Goal: Information Seeking & Learning: Learn about a topic

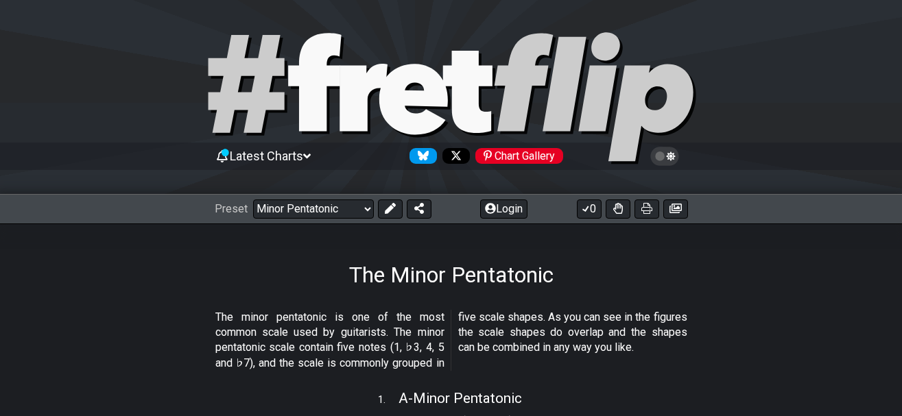
select select "C"
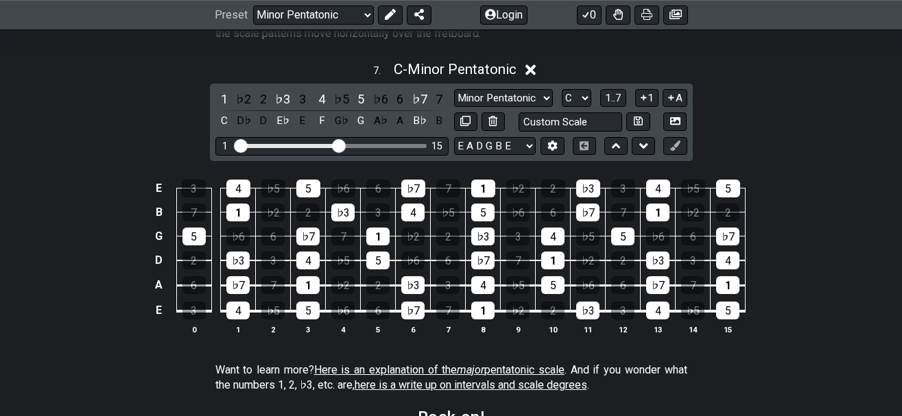
scroll to position [1924, 0]
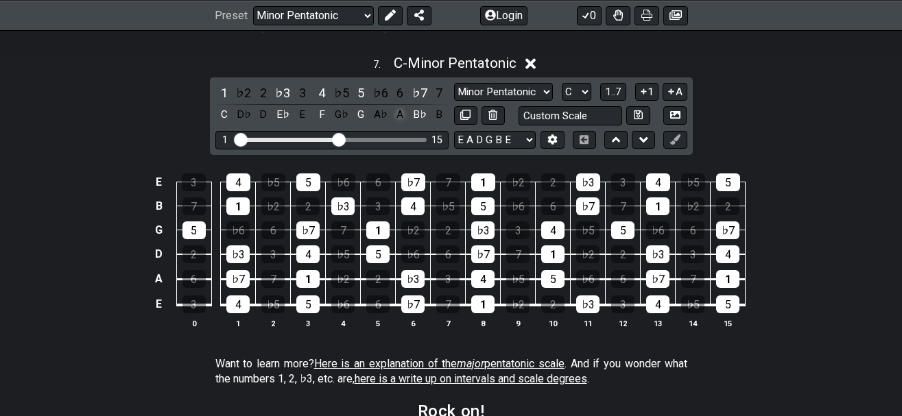
click at [401, 112] on div "A" at bounding box center [400, 115] width 18 height 19
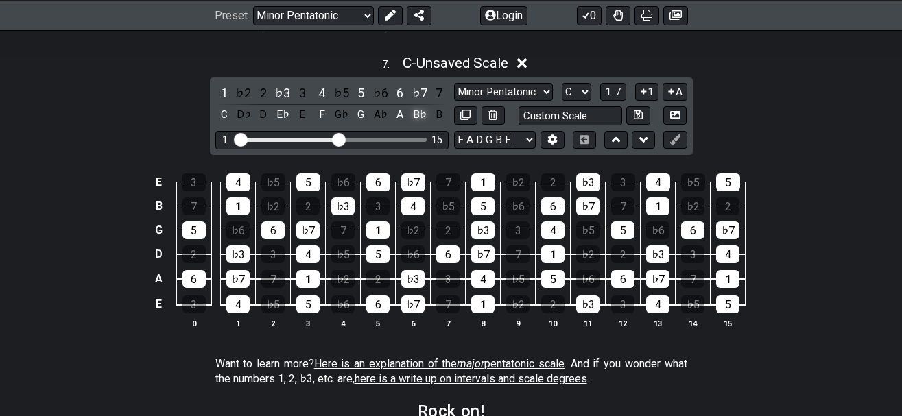
click at [418, 113] on div "B♭" at bounding box center [420, 115] width 18 height 19
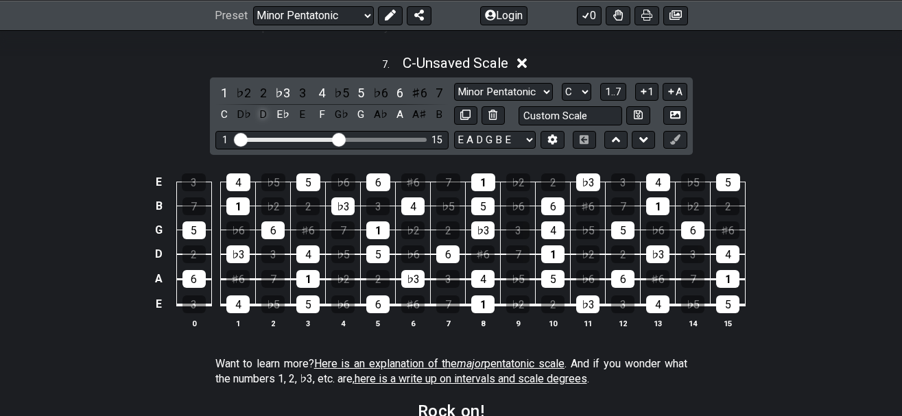
click at [257, 119] on div "D" at bounding box center [263, 115] width 18 height 19
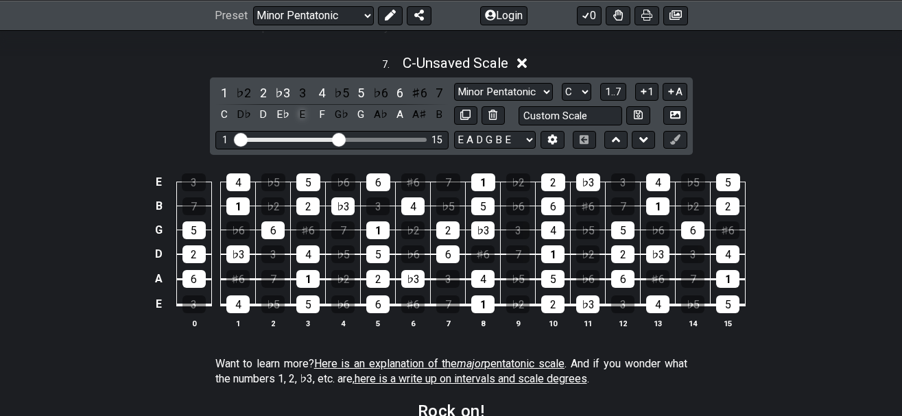
click at [295, 111] on div "E" at bounding box center [303, 115] width 18 height 19
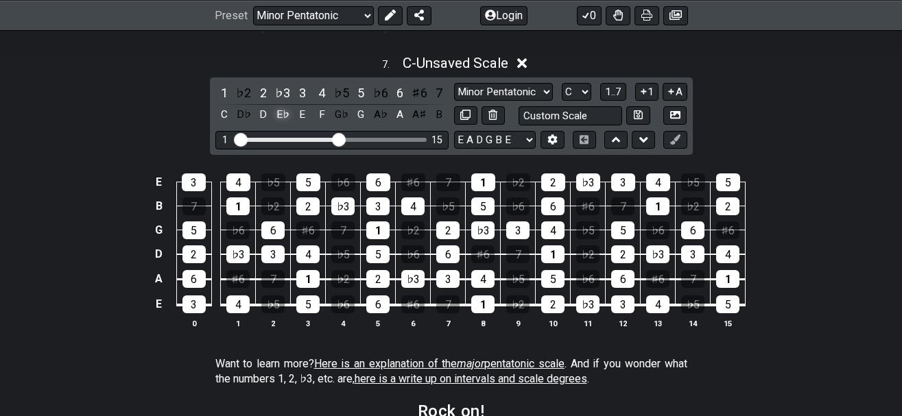
click at [286, 112] on div "E♭" at bounding box center [283, 115] width 18 height 19
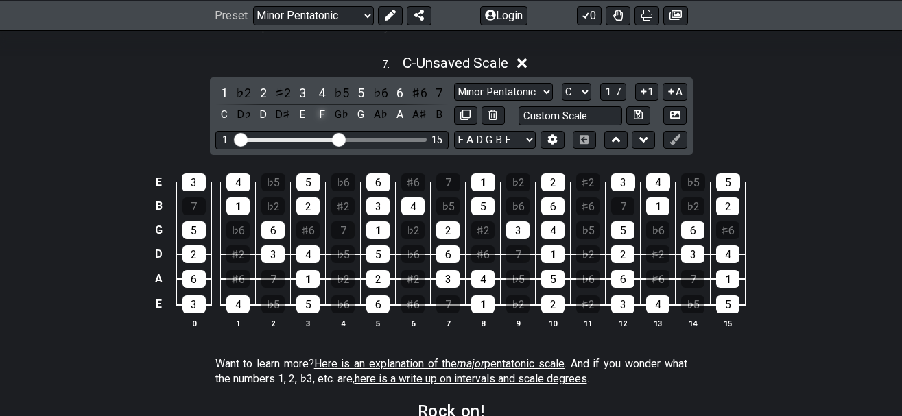
click at [321, 113] on div "F" at bounding box center [322, 115] width 18 height 19
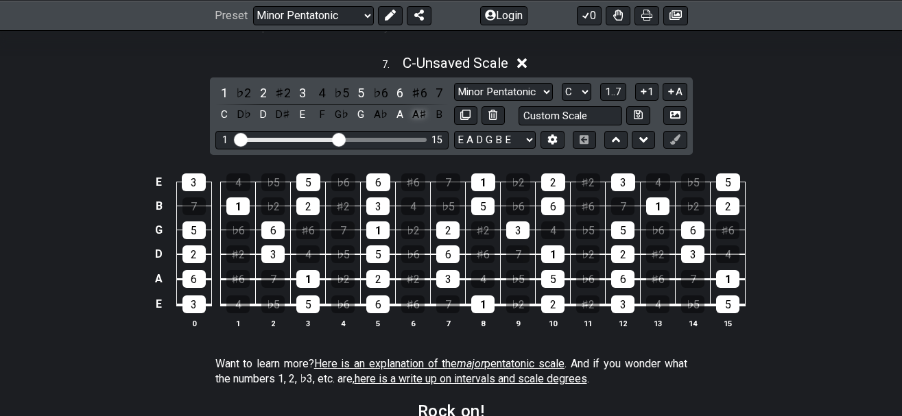
click at [420, 112] on div "A♯" at bounding box center [420, 115] width 18 height 19
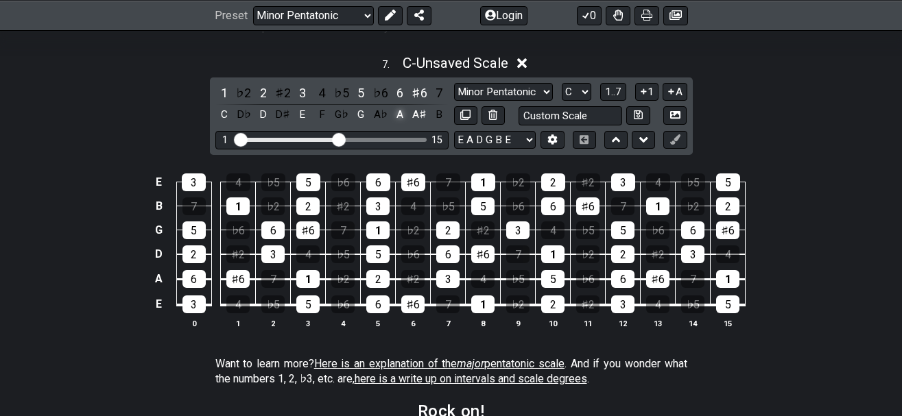
click at [401, 110] on div "A" at bounding box center [400, 115] width 18 height 19
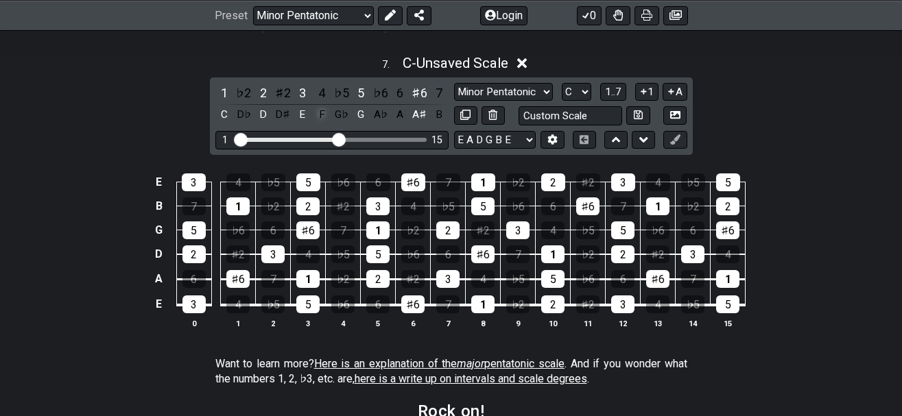
click at [325, 114] on div "F" at bounding box center [322, 115] width 18 height 19
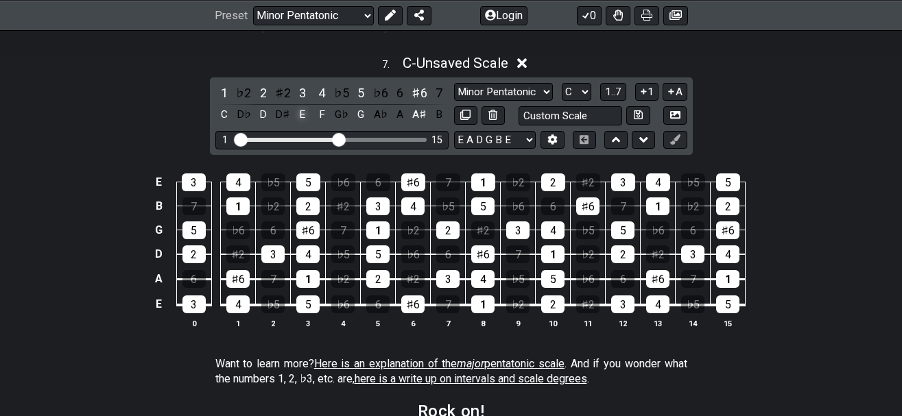
click at [307, 114] on div "E" at bounding box center [303, 115] width 18 height 19
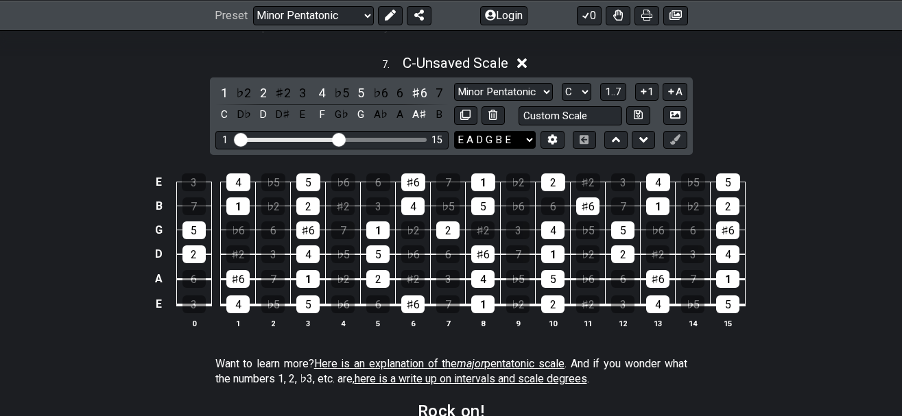
click at [113, 193] on div "E 3 4 ♭5 5 ♭6 6 ♯6 7 1 ♭2 2 ♯2 3 4 ♭5 5 B 7 1 ♭2 2 ♯2 3 4 ♭5 5 ♭6 6 ♯6 7 1 ♭2 2…" at bounding box center [451, 252] width 902 height 193
click at [454, 131] on select "E A D G B E E A D G B E E A D G B E B E A D F♯ B A D G C E A D A D G B E E♭ A♭ …" at bounding box center [495, 140] width 82 height 19
select select "A D G C E A"
click option "A D G C E A" at bounding box center [0, 0] width 0 height 0
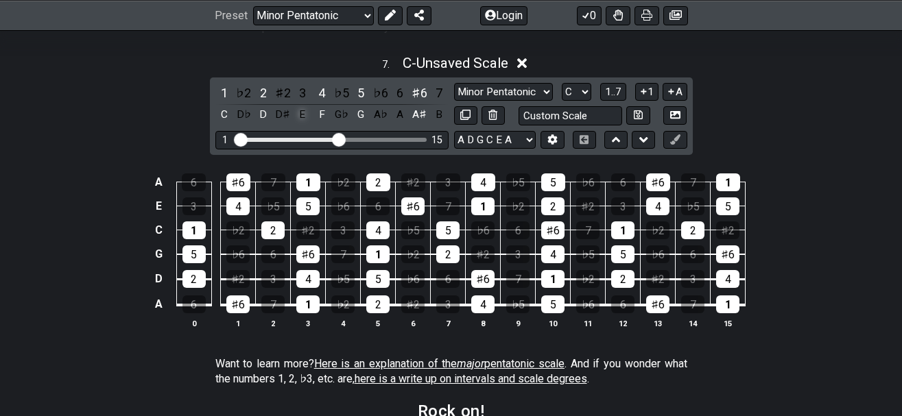
click at [309, 116] on div "E" at bounding box center [303, 115] width 18 height 19
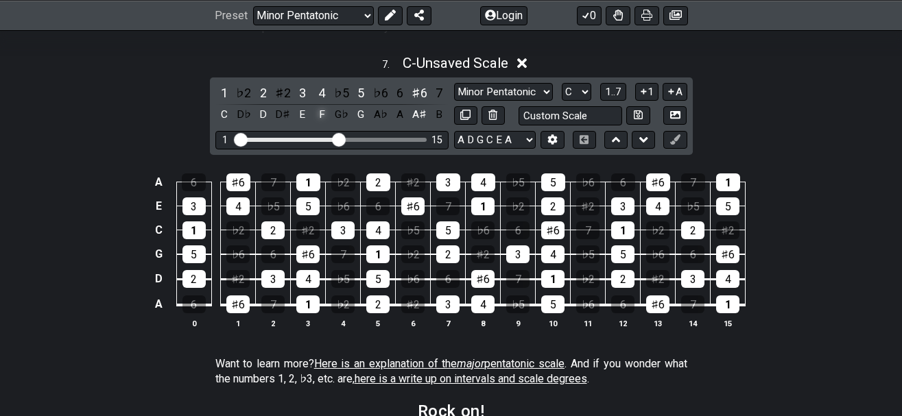
click at [329, 113] on div "F" at bounding box center [322, 115] width 18 height 19
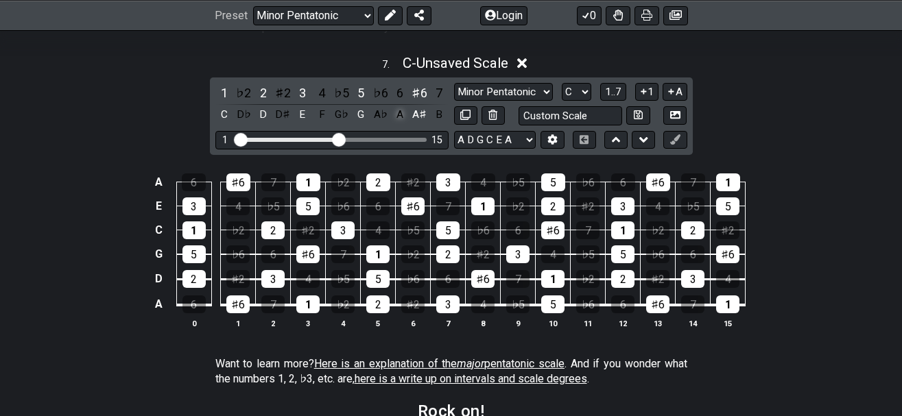
click at [400, 115] on div "A" at bounding box center [400, 115] width 18 height 19
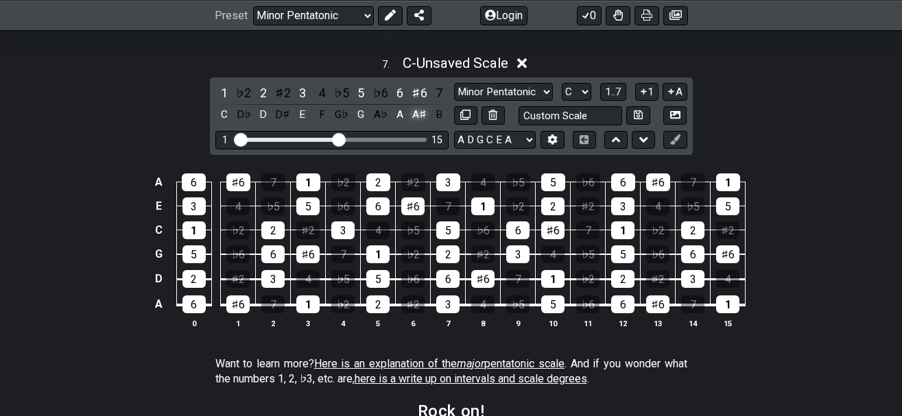
click at [423, 119] on div "A♯" at bounding box center [420, 115] width 18 height 19
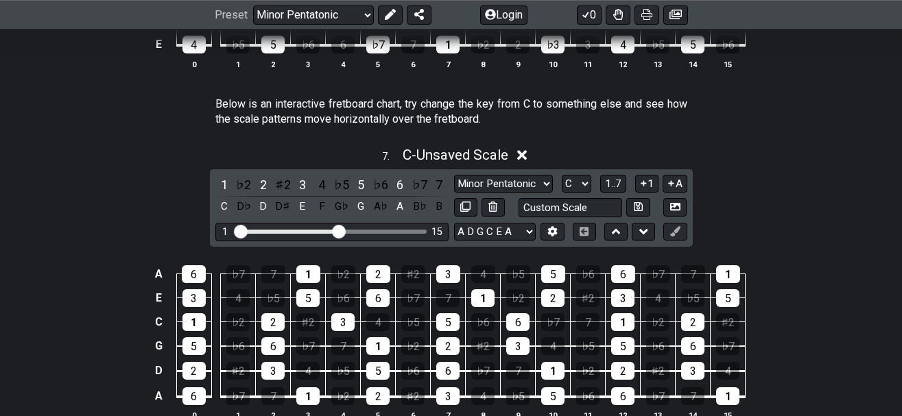
scroll to position [1803, 0]
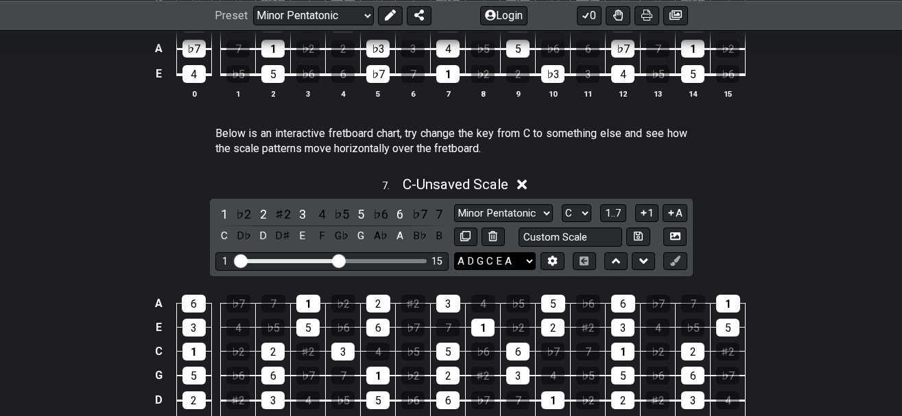
click at [454, 252] on select "E A D G B E E A D G B E E A D G B E B E A D F♯ B A D G C E A D A D G B E E♭ A♭ …" at bounding box center [495, 261] width 82 height 19
drag, startPoint x: 485, startPoint y: 257, endPoint x: 577, endPoint y: 239, distance: 93.5
click at [577, 239] on div "7 . C - Unsaved Scale 1 ♭2 2 ♯2 3 4 ♭5 5 ♭6 6 ♭7 7 C D♭ D D♯ E F G♭ G A♭ A B♭ B…" at bounding box center [451, 319] width 902 height 302
click at [577, 239] on input "text" at bounding box center [571, 237] width 104 height 19
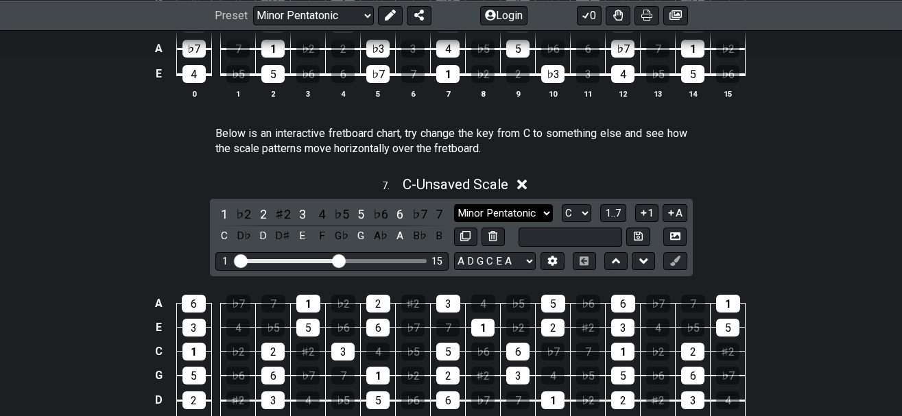
type input "Custom Scale"
click at [454, 204] on select "Minor Pentatonic New Scale Minor Pentatonic Major Pentatonic Minor Blues Major …" at bounding box center [503, 213] width 99 height 19
select select "Minor Pentatonic"
click option "Minor Pentatonic" at bounding box center [0, 0] width 0 height 0
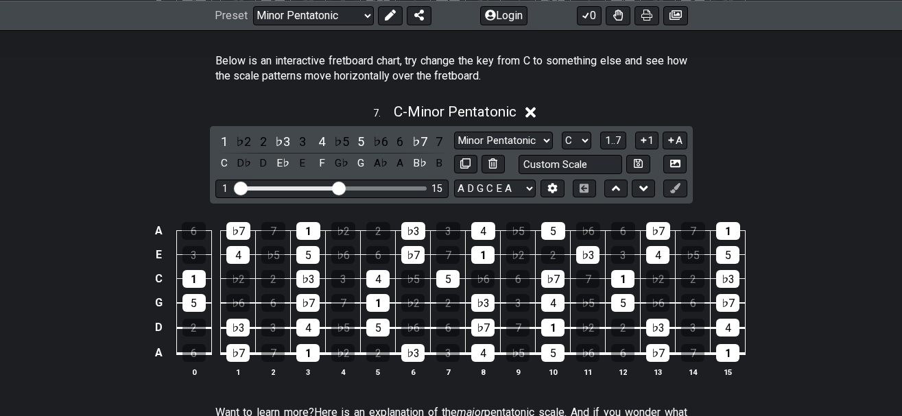
scroll to position [1879, 0]
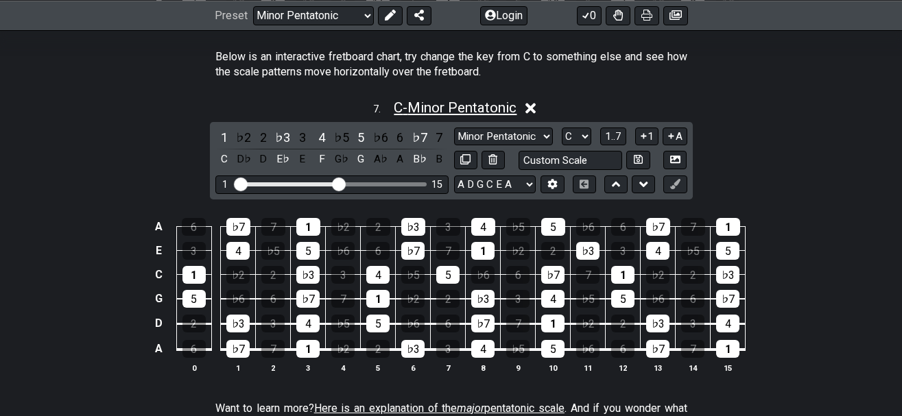
click at [482, 106] on span "C - Minor Pentatonic" at bounding box center [455, 107] width 123 height 16
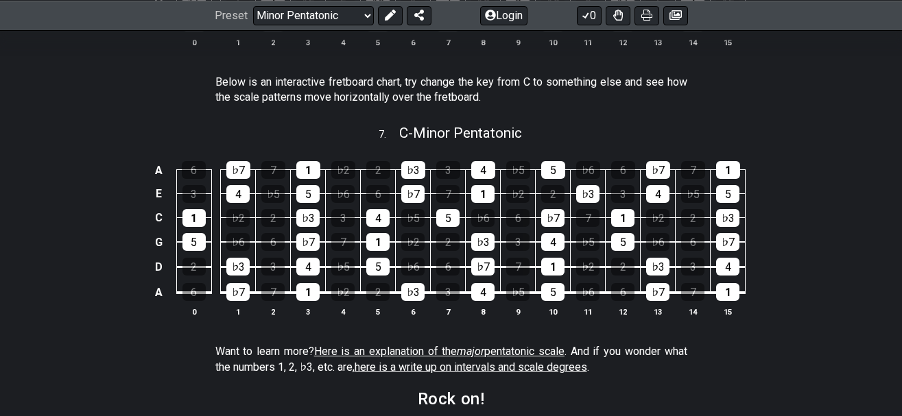
scroll to position [1858, 0]
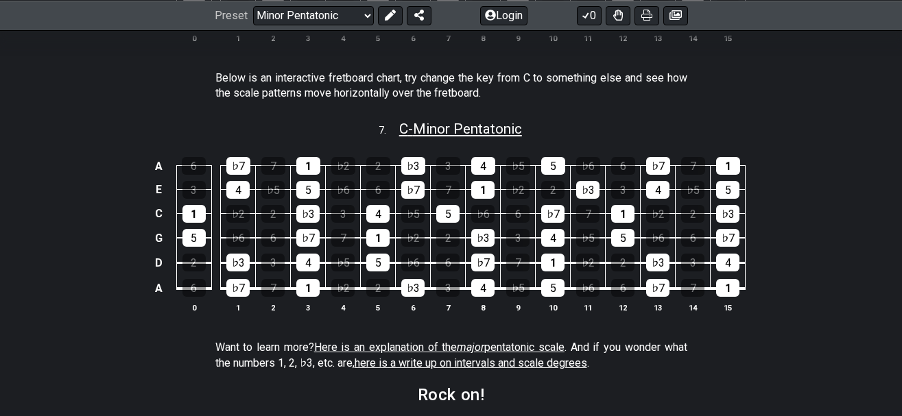
click at [466, 132] on span "C - Minor Pentatonic" at bounding box center [460, 129] width 123 height 16
select select "C"
select select "A D G C E A"
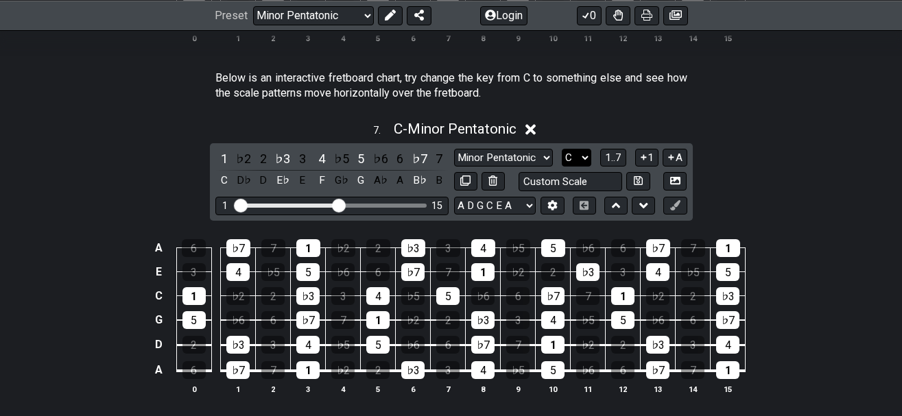
click at [562, 149] on select "A♭ A A♯ B♭ B C C♯ D♭ D D♯ E♭ E F F♯ G♭ G G♯" at bounding box center [576, 158] width 29 height 19
select select "G"
click option "G" at bounding box center [0, 0] width 0 height 0
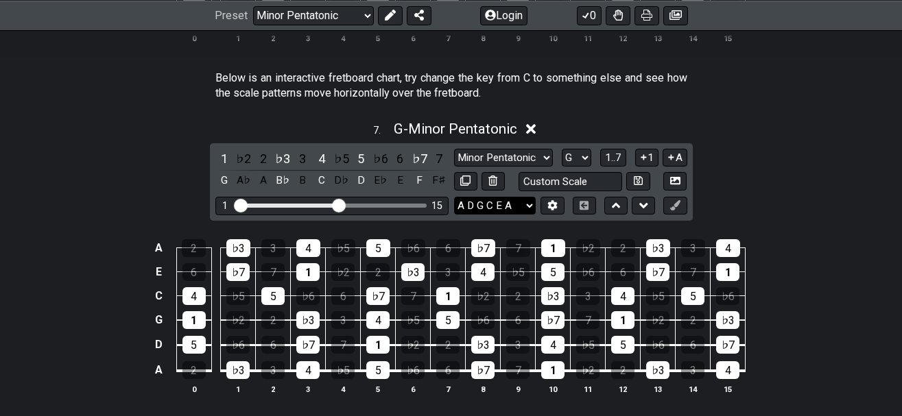
click at [454, 197] on select "E A D G B E E A D G B E E A D G B E B E A D F♯ B A D G C E A D A D G B E E♭ A♭ …" at bounding box center [495, 206] width 82 height 19
click at [821, 118] on div "7 . G - Minor Pentatonic" at bounding box center [451, 125] width 902 height 26
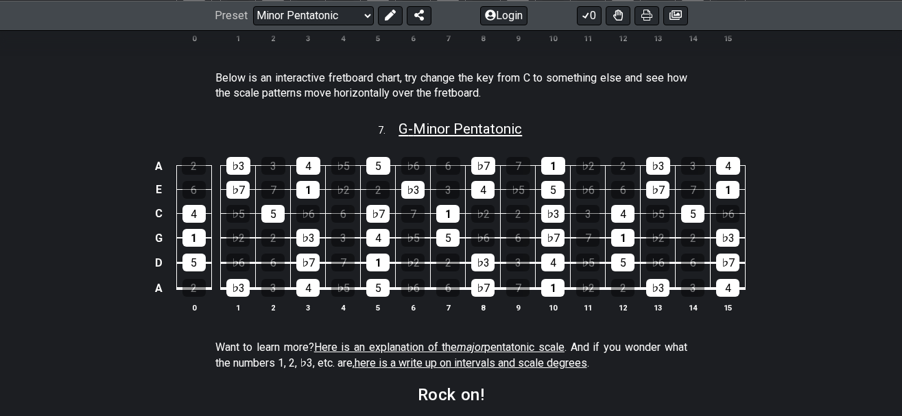
click at [477, 130] on span "G - Minor Pentatonic" at bounding box center [460, 129] width 123 height 16
select select "G"
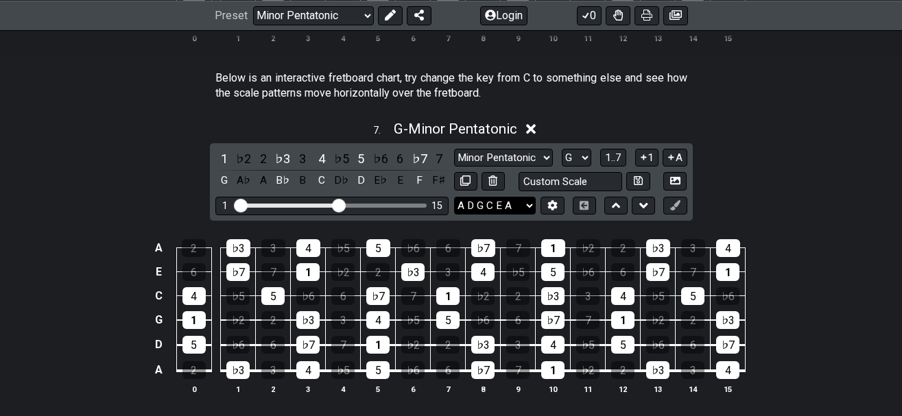
click at [454, 197] on select "E A D G B E E A D G B E E A D G B E B E A D F♯ B A D G C E A D A D G B E E♭ A♭ …" at bounding box center [495, 206] width 82 height 19
select select "E A D G B E"
click option "E A D G B E" at bounding box center [0, 0] width 0 height 0
